Goal: Complete application form: Complete application form

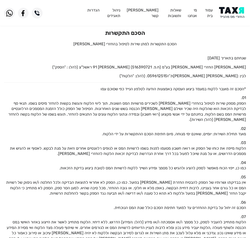
drag, startPoint x: 0, startPoint y: 0, endPoint x: 228, endPoint y: 18, distance: 228.4
click at [228, 18] on img at bounding box center [232, 13] width 27 height 12
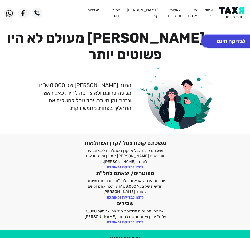
click at [227, 43] on button "לבדיקה חינם" at bounding box center [230, 41] width 59 height 13
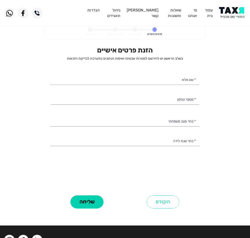
select select
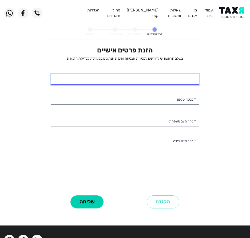
click at [124, 79] on input "* שם מלא" at bounding box center [125, 79] width 149 height 11
type input "שגיא מנוס"
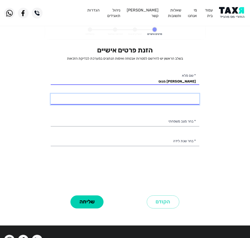
click at [143, 101] on input "* מספר טלפון" at bounding box center [125, 99] width 149 height 11
type input "053-4203000"
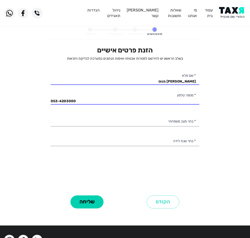
click at [101, 114] on div "הזנת פרטים אישיים בשלב הראשון יש להירשם למטרות אבטחה ואימות הנתונים במערכת לבדי…" at bounding box center [125, 120] width 149 height 148
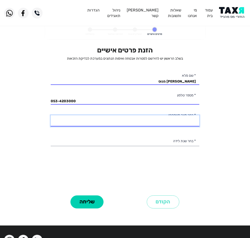
click at [99, 118] on select "רווק/ה נשוי/אה גרוש/ה אלמן/נה" at bounding box center [125, 120] width 149 height 11
select select "1: Single"
click at [51, 115] on select "רווק/ה נשוי/אה גרוש/ה אלמן/נה" at bounding box center [125, 120] width 149 height 11
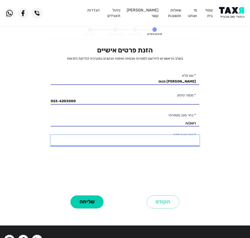
click at [142, 138] on select "2003 2002 2001 2000 1999 1998 1997 1996 1995 1994 1993 1992 1991 1990 1989 1988…" at bounding box center [125, 140] width 149 height 11
click at [51, 135] on select "2003 2002 2001 2000 1999 1998 1997 1996 1995 1994 1993 1992 1991 1990 1989 1988…" at bounding box center [125, 140] width 149 height 11
click at [187, 145] on select "2003 2002 2001 2000 1999 1998 1997 1996 1995 1994 1993 1992 1991 1990 1989 1988…" at bounding box center [125, 140] width 149 height 11
select select "9: 1995"
click at [51, 135] on select "2003 2002 2001 2000 1999 1998 1997 1996 1995 1994 1993 1992 1991 1990 1989 1988…" at bounding box center [125, 140] width 149 height 11
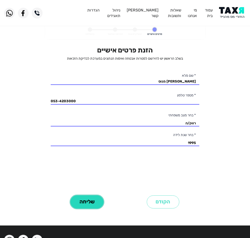
click at [87, 201] on button "שליחה" at bounding box center [86, 202] width 33 height 13
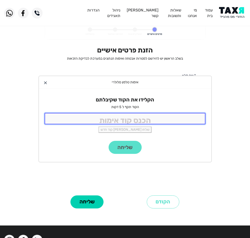
click at [95, 114] on input "tel" at bounding box center [125, 118] width 161 height 11
type input "9988"
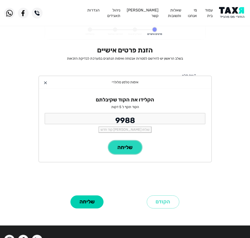
click at [121, 144] on button "שליחה" at bounding box center [125, 147] width 33 height 13
